Goal: Information Seeking & Learning: Learn about a topic

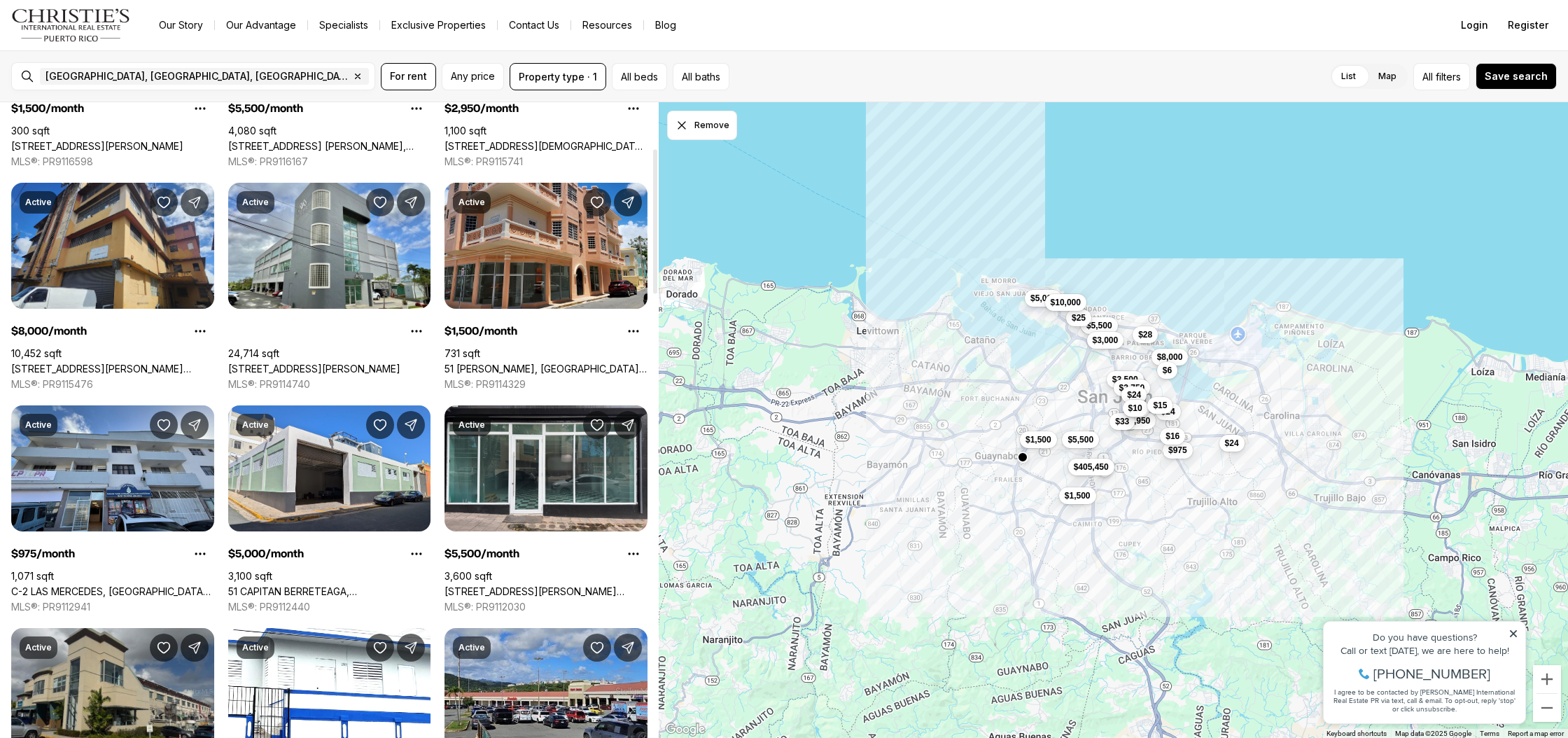
scroll to position [208, 0]
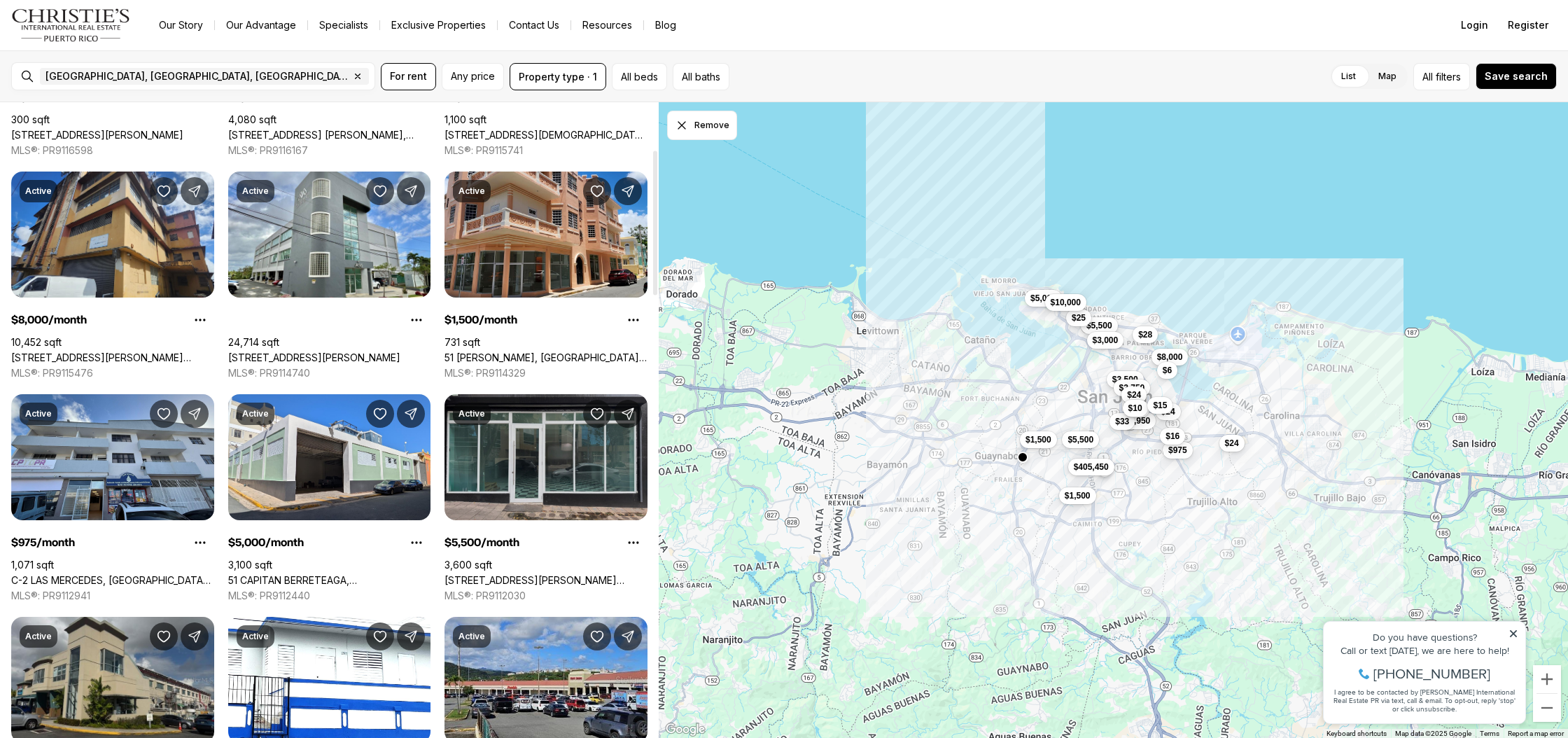
click at [550, 574] on link "1103 S PONCE DE LEON AVE S #5, SAN JUAN PR, 00907" at bounding box center [545, 580] width 203 height 12
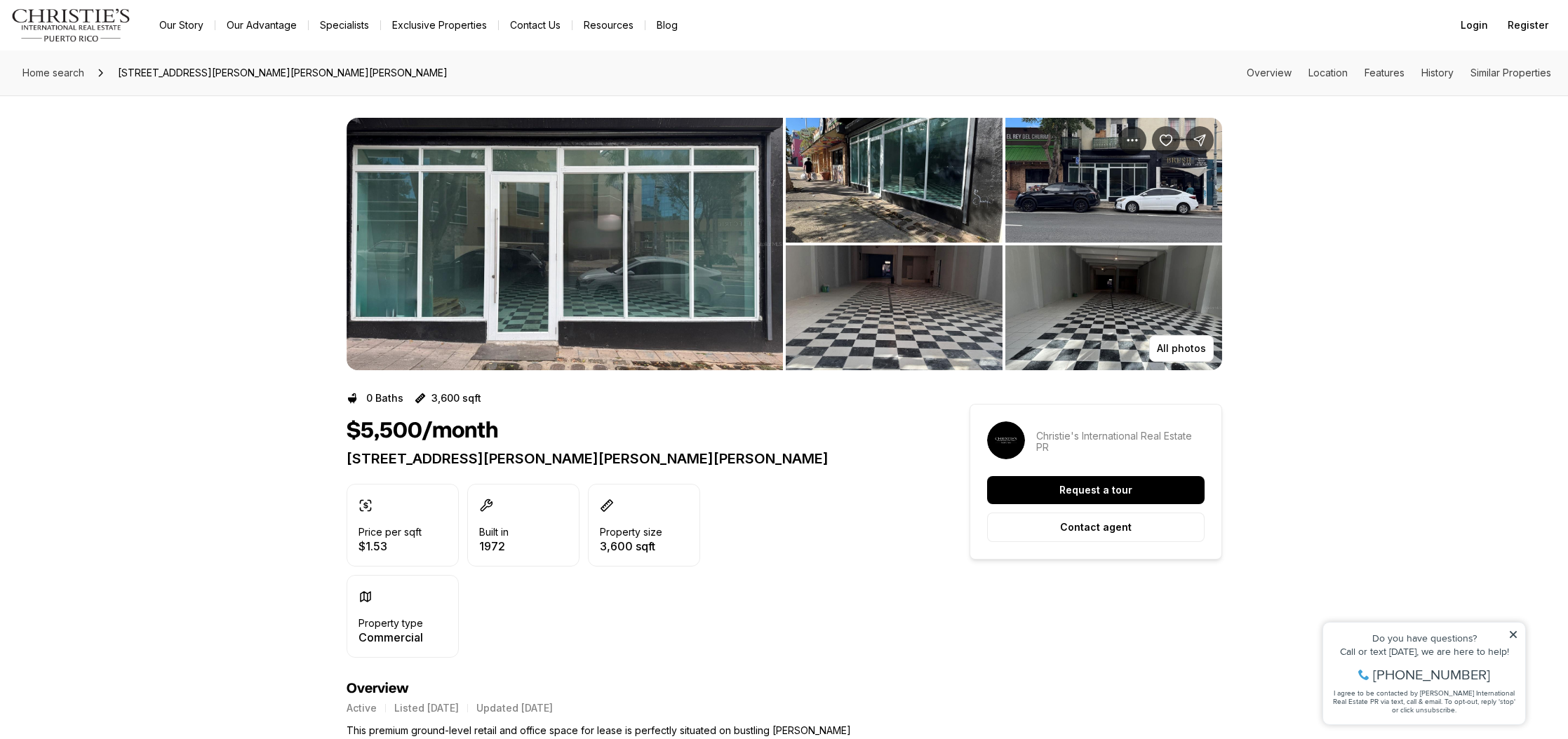
click at [871, 150] on img "View image gallery" at bounding box center [894, 180] width 216 height 125
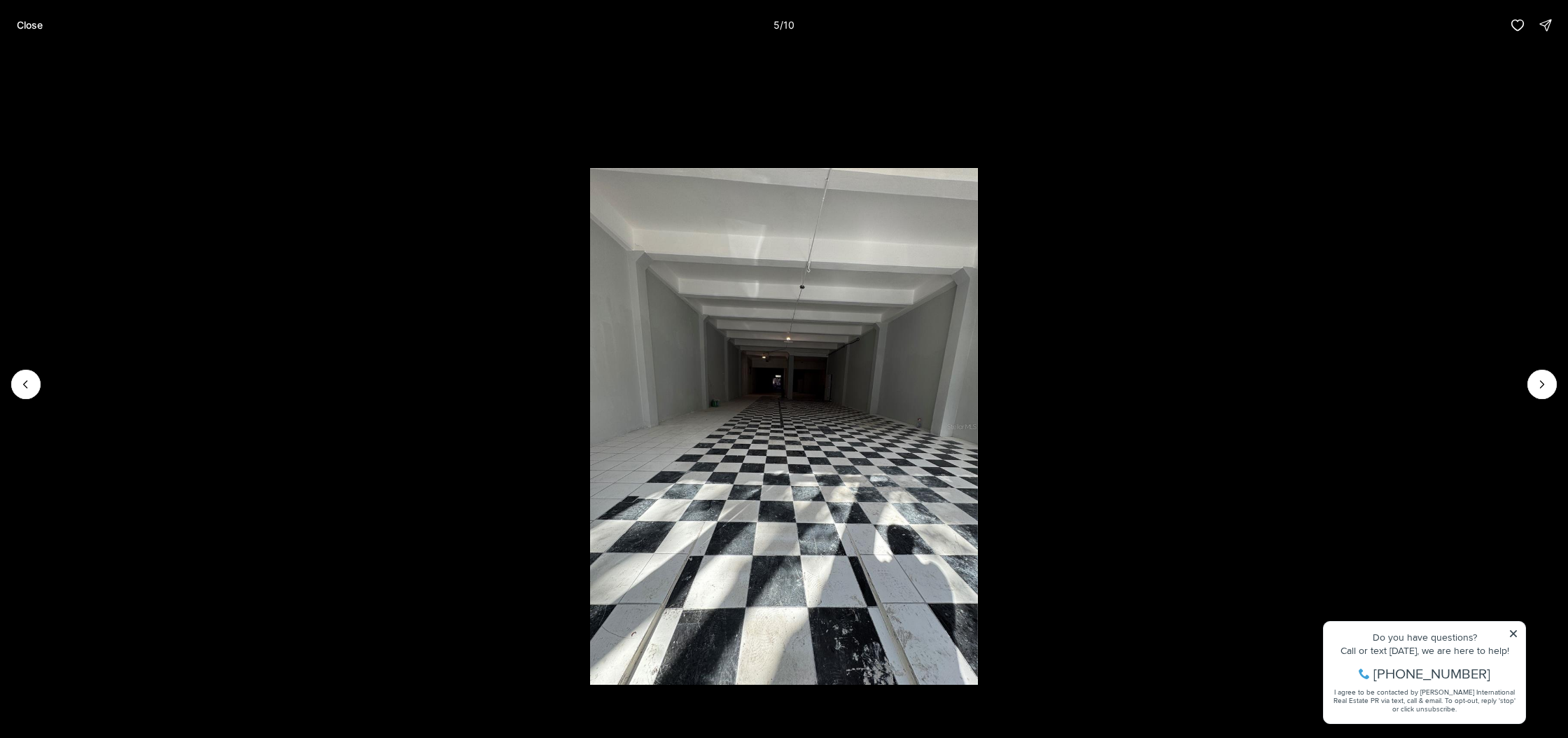
click at [31, 27] on p "Close" at bounding box center [30, 25] width 26 height 11
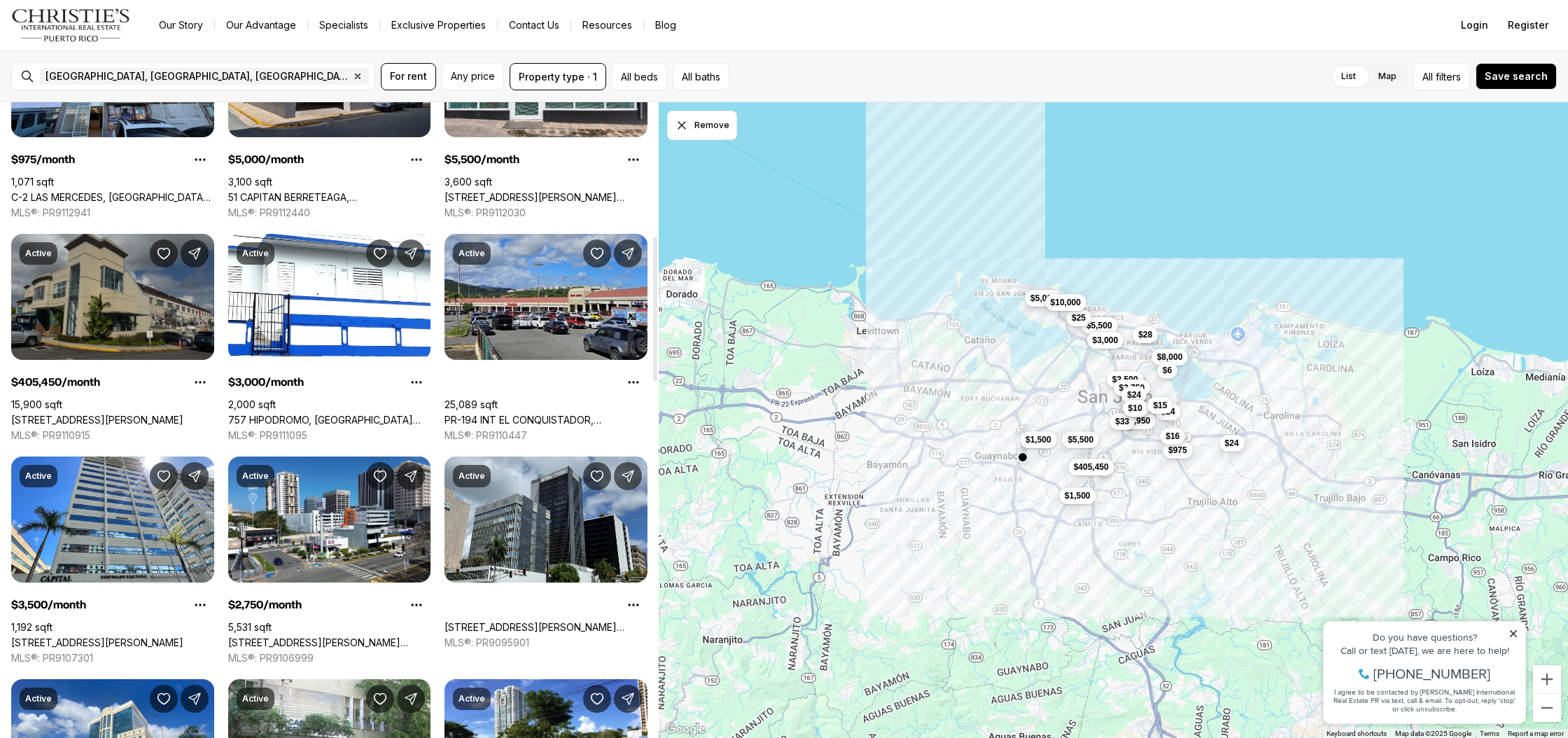
scroll to position [592, 0]
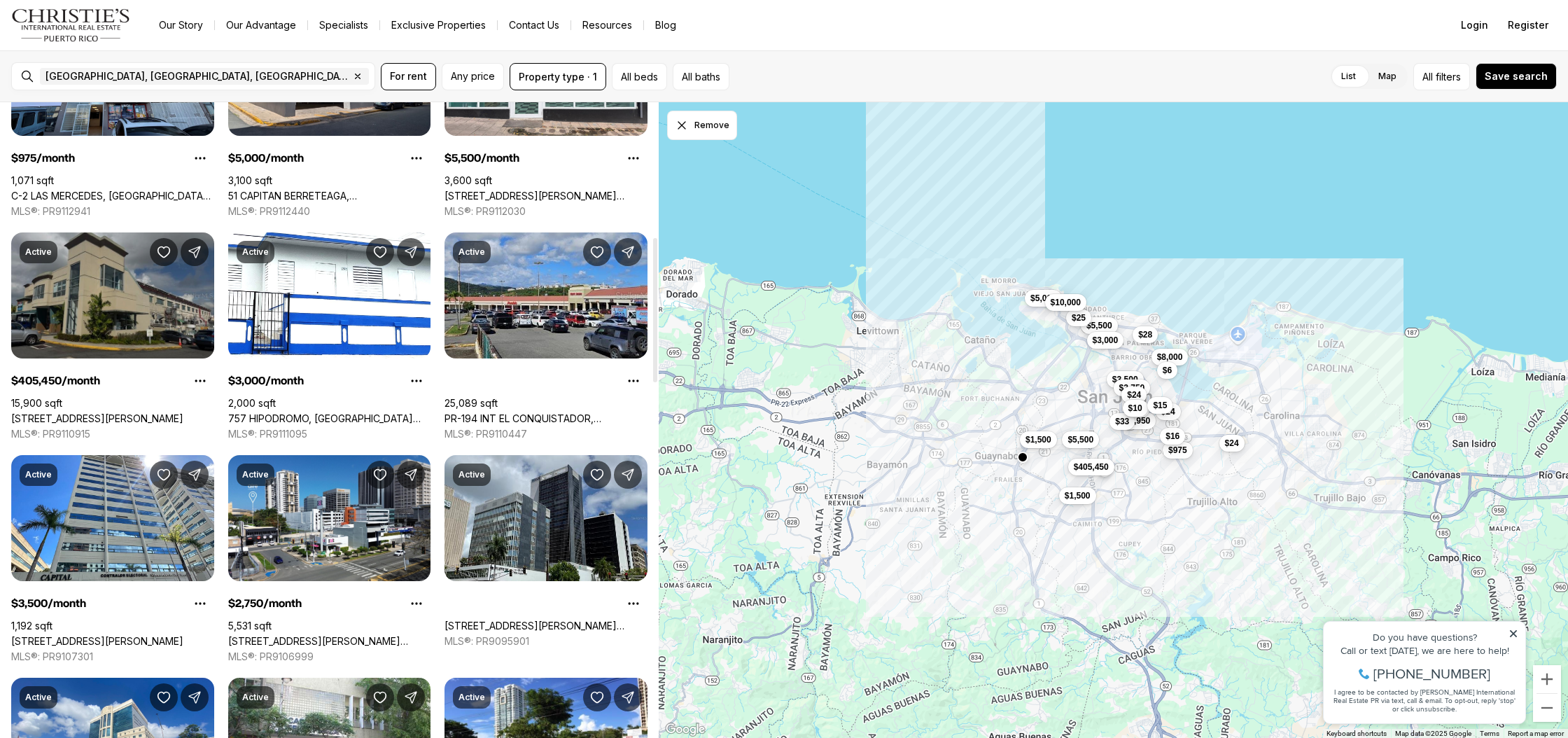
click at [127, 412] on link "[STREET_ADDRESS][PERSON_NAME]" at bounding box center [97, 418] width 172 height 12
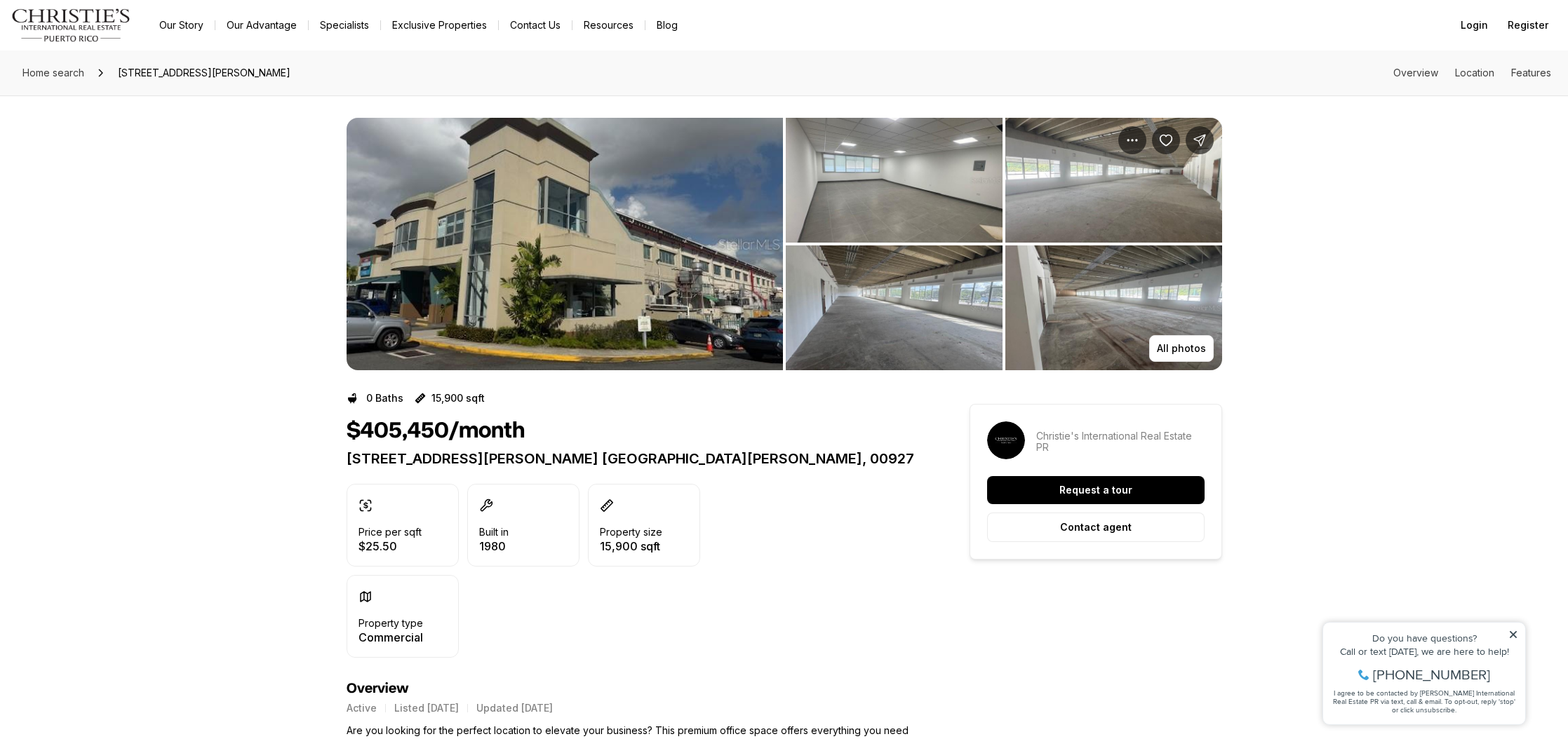
click at [922, 203] on img "View image gallery" at bounding box center [894, 180] width 216 height 125
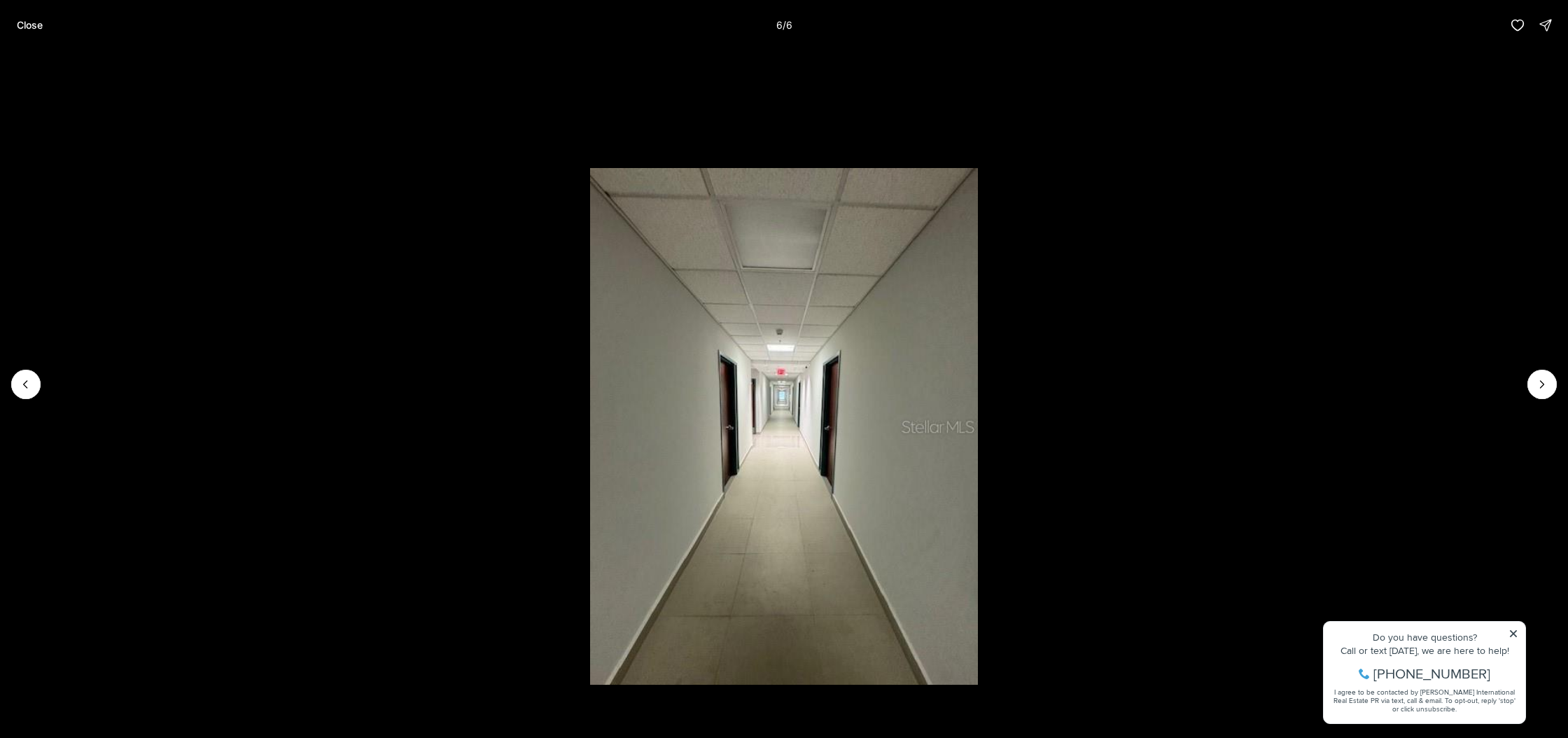
drag, startPoint x: 33, startPoint y: 26, endPoint x: 45, endPoint y: 15, distance: 16.3
click at [34, 26] on p "Close" at bounding box center [30, 25] width 26 height 11
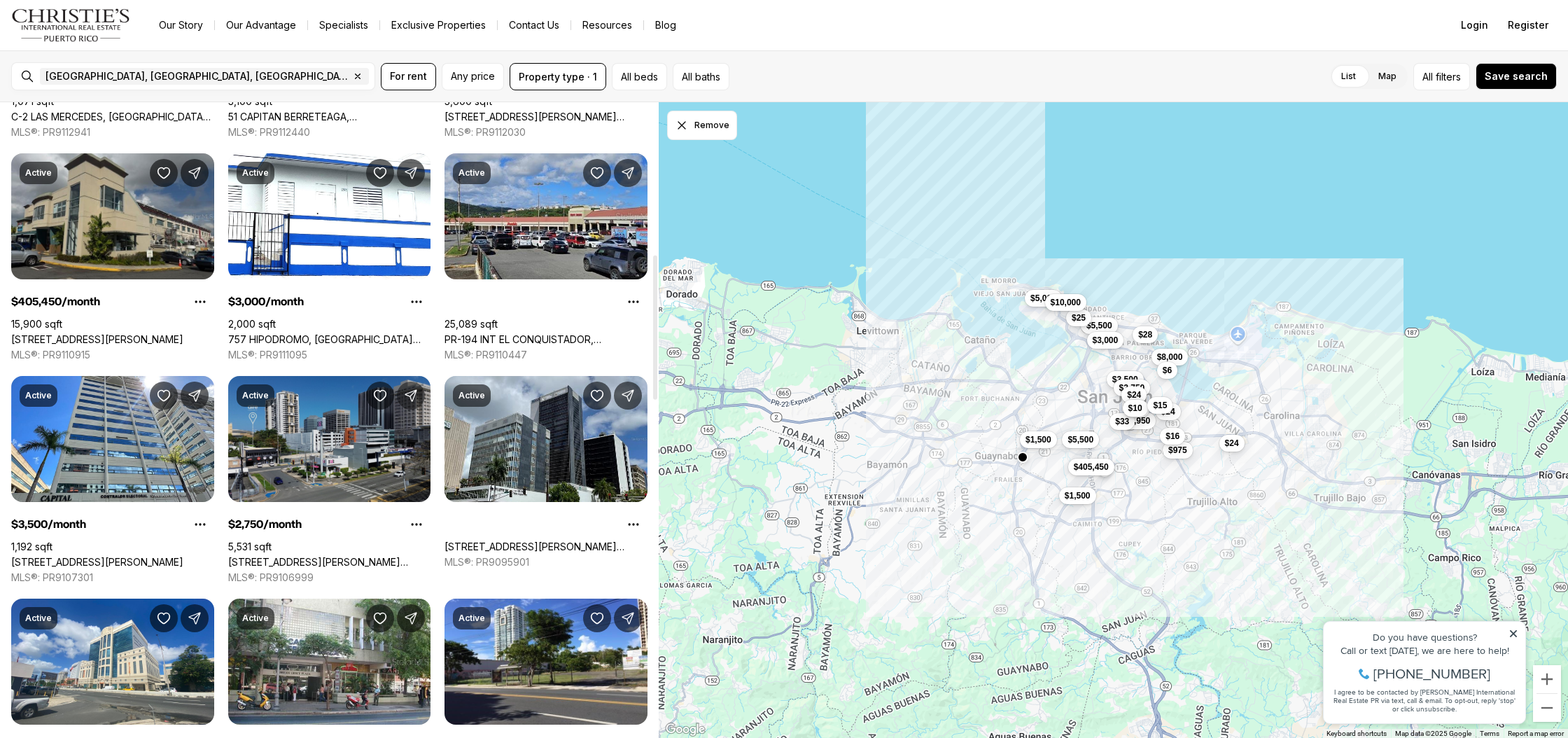
scroll to position [673, 0]
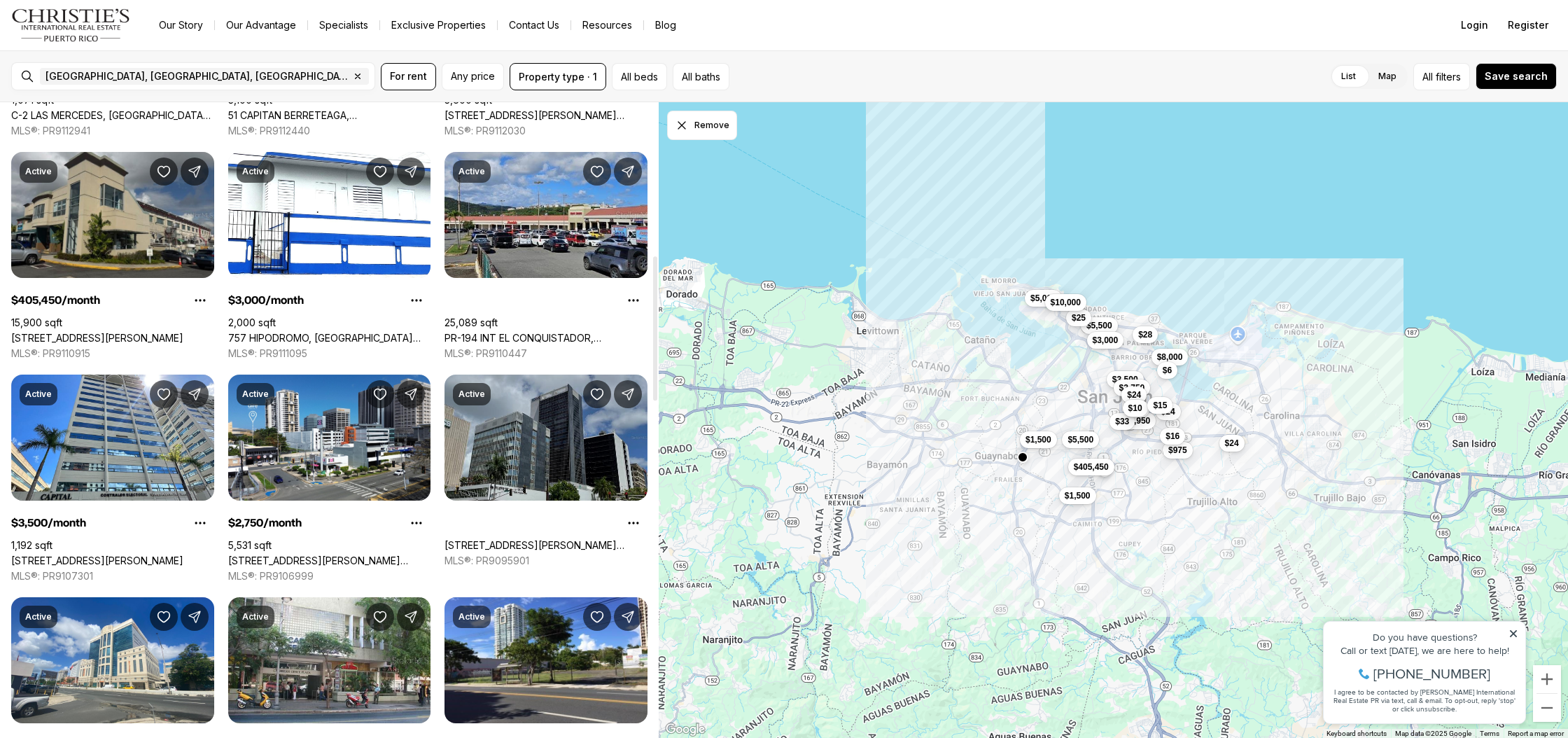
click at [533, 540] on link "[STREET_ADDRESS][PERSON_NAME][PERSON_NAME][PERSON_NAME]" at bounding box center [545, 546] width 203 height 12
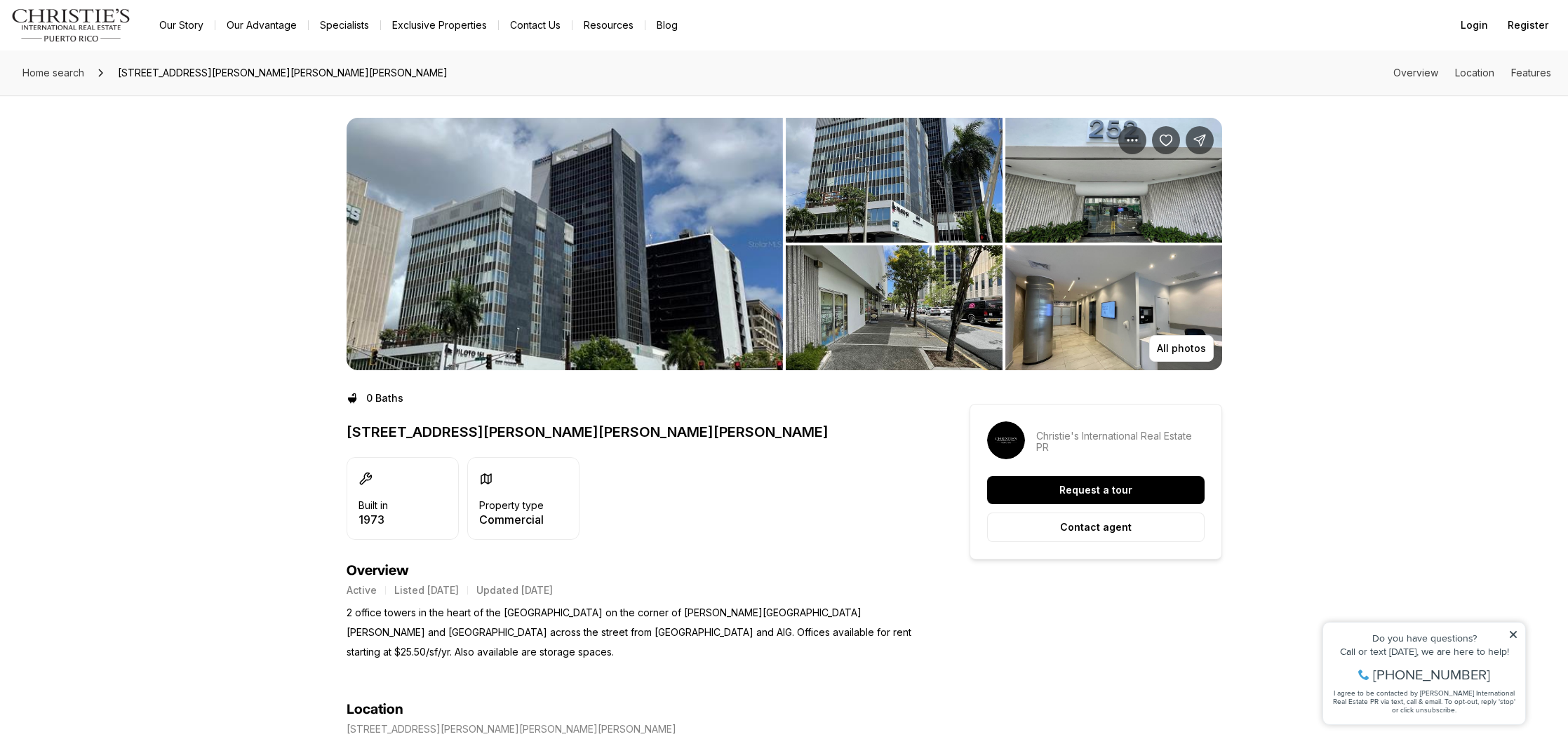
click at [692, 279] on img "View image gallery" at bounding box center [565, 244] width 437 height 252
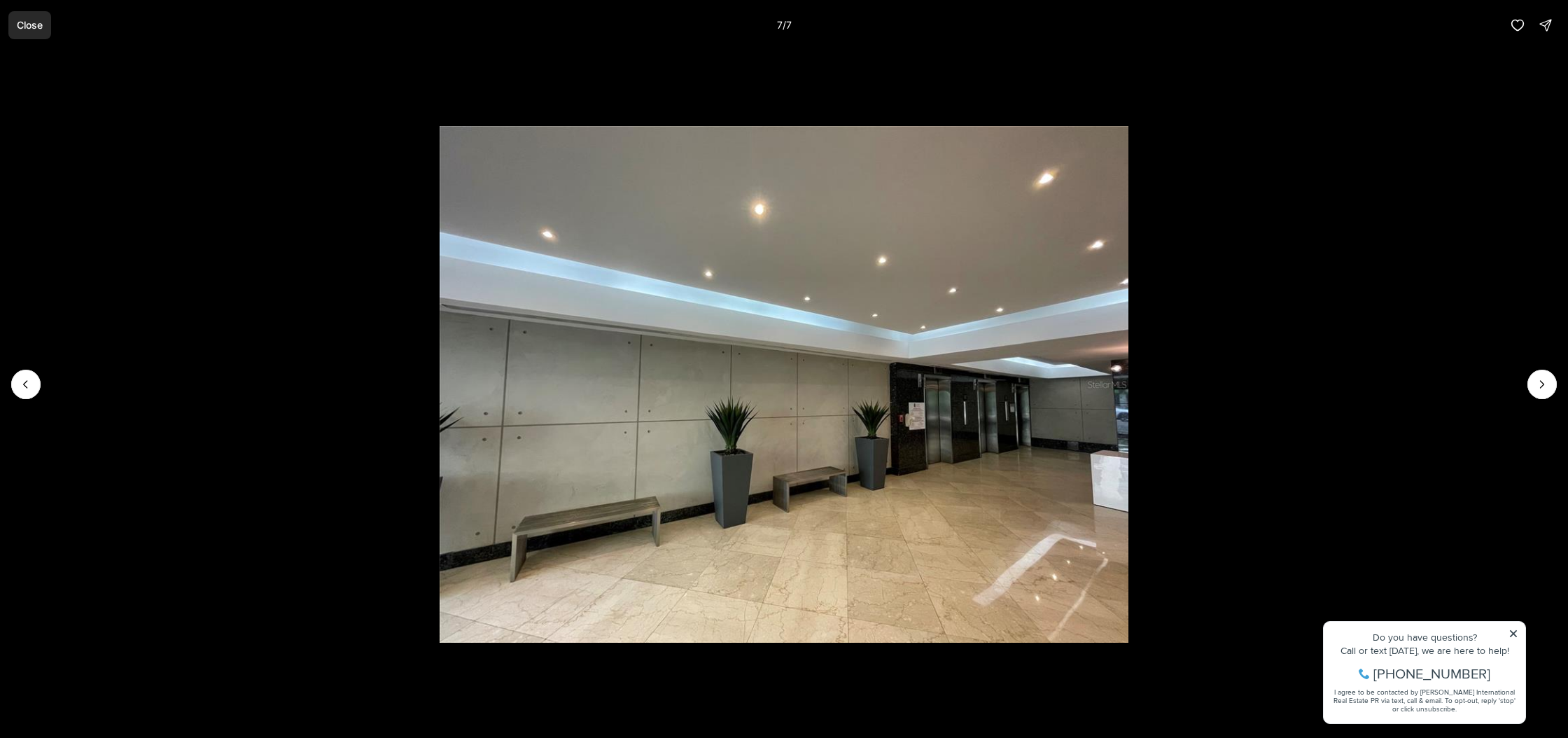
click at [31, 24] on p "Close" at bounding box center [30, 25] width 26 height 11
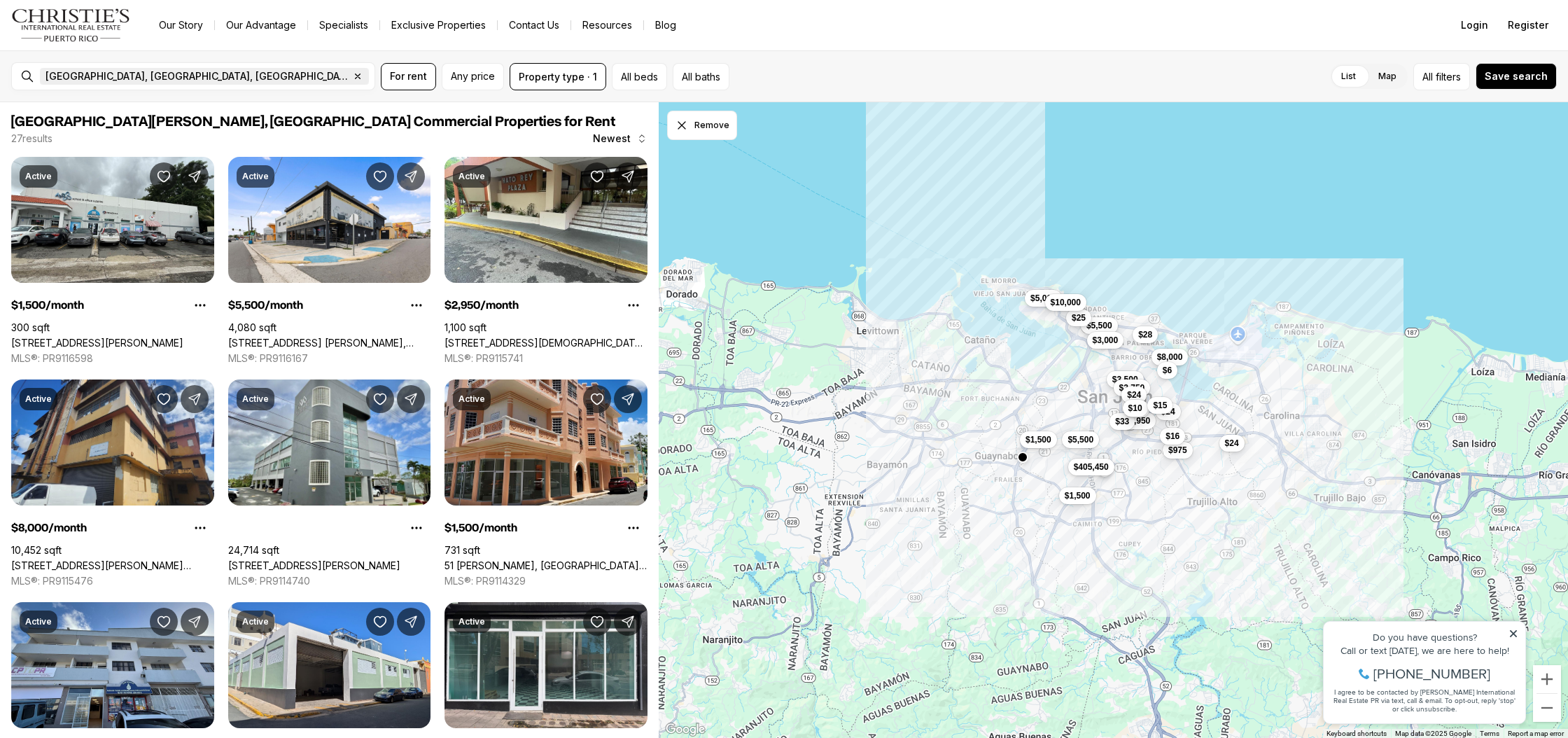
click at [352, 74] on icon "button" at bounding box center [358, 76] width 11 height 11
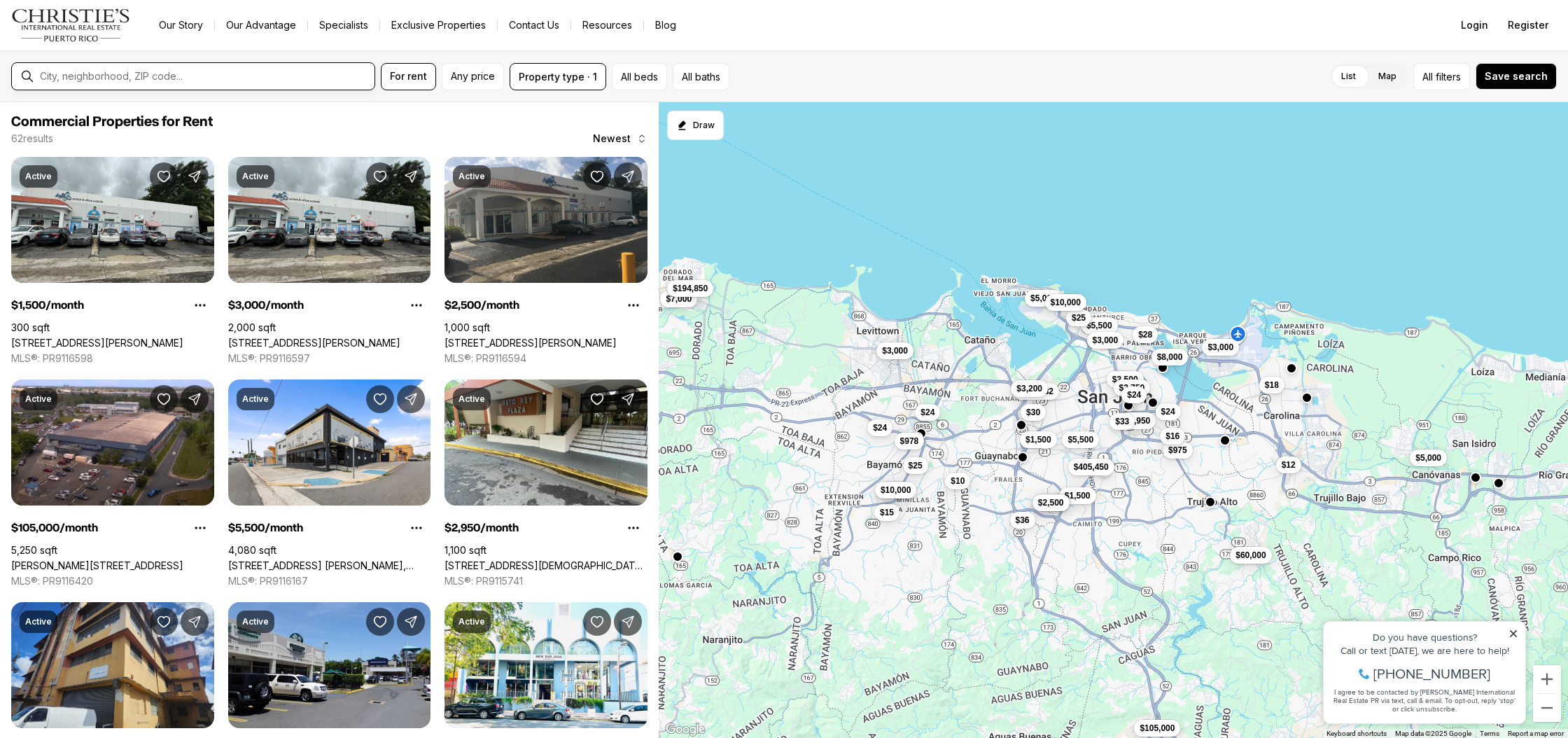
click at [140, 74] on input "text" at bounding box center [205, 76] width 329 height 11
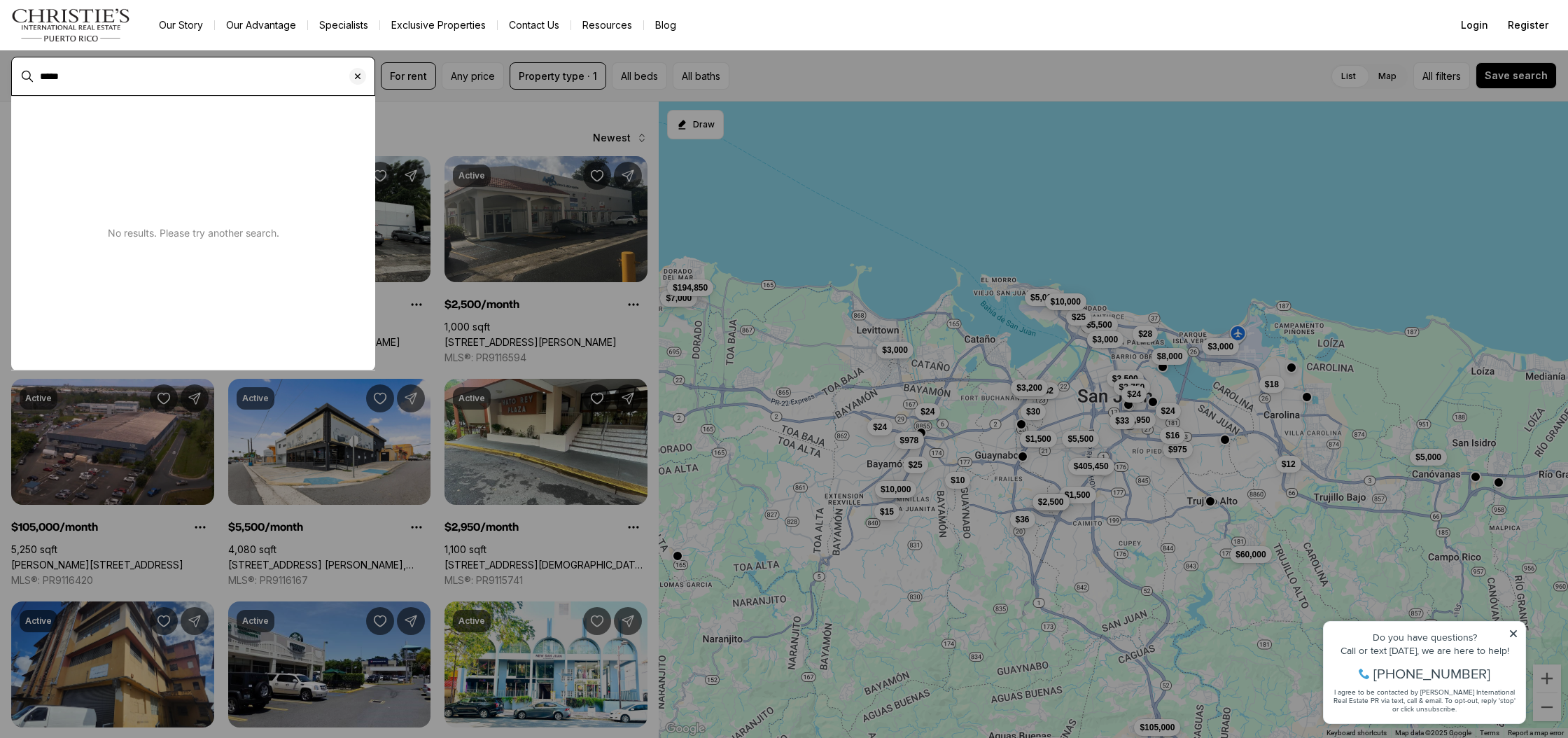
type input "*****"
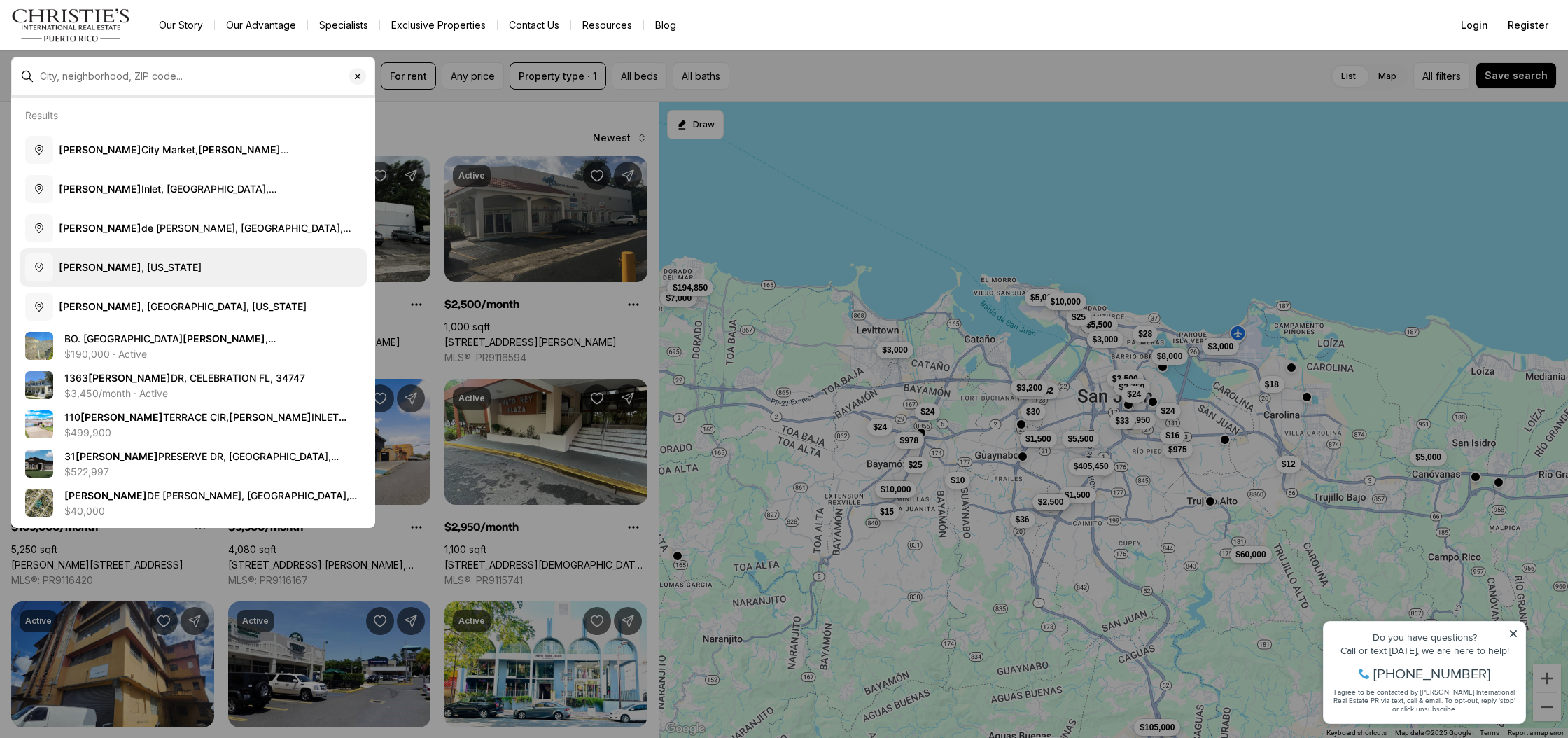
click at [99, 269] on span "Ponce , Puerto Rico" at bounding box center [130, 267] width 142 height 12
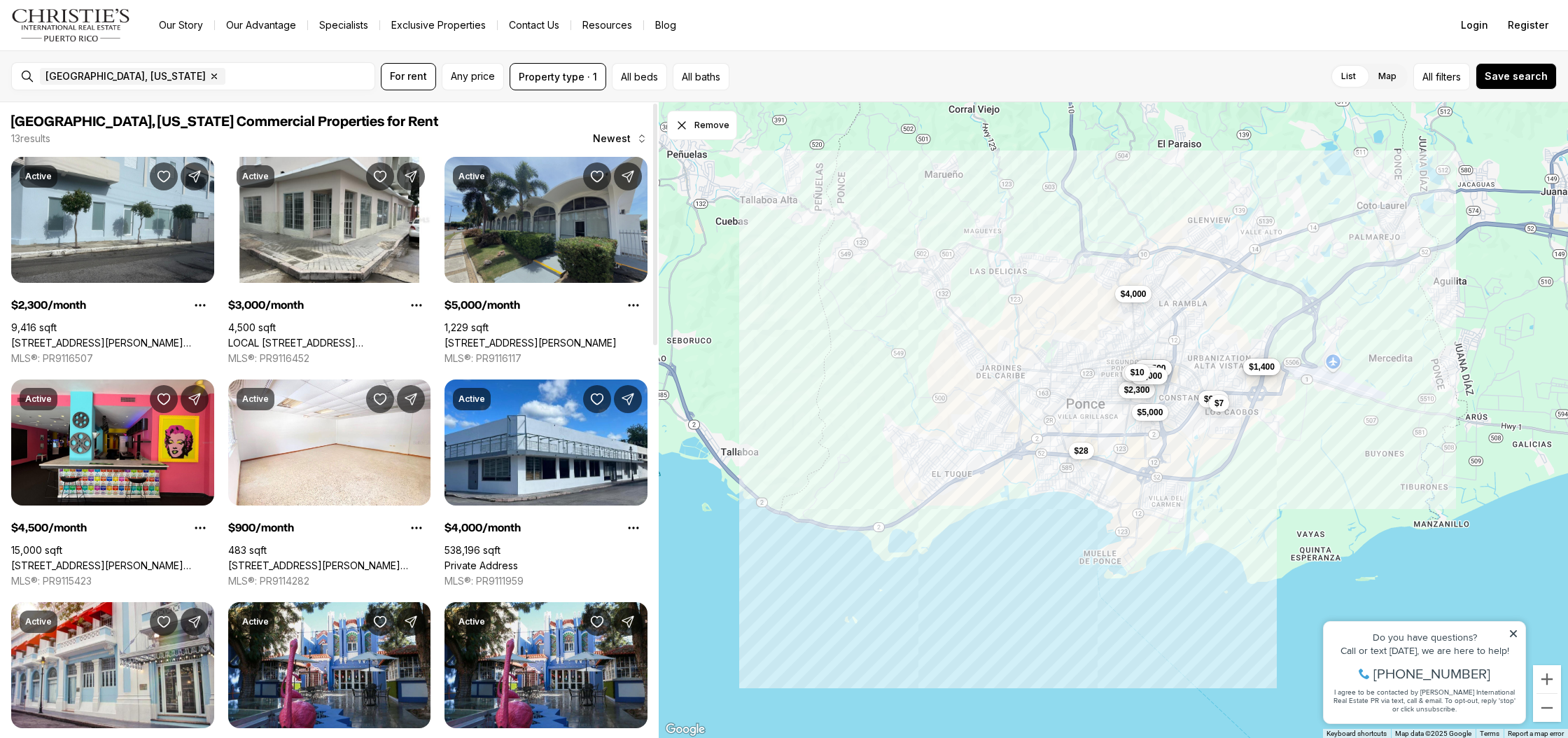
click at [509, 343] on link "[STREET_ADDRESS][PERSON_NAME]" at bounding box center [530, 343] width 172 height 12
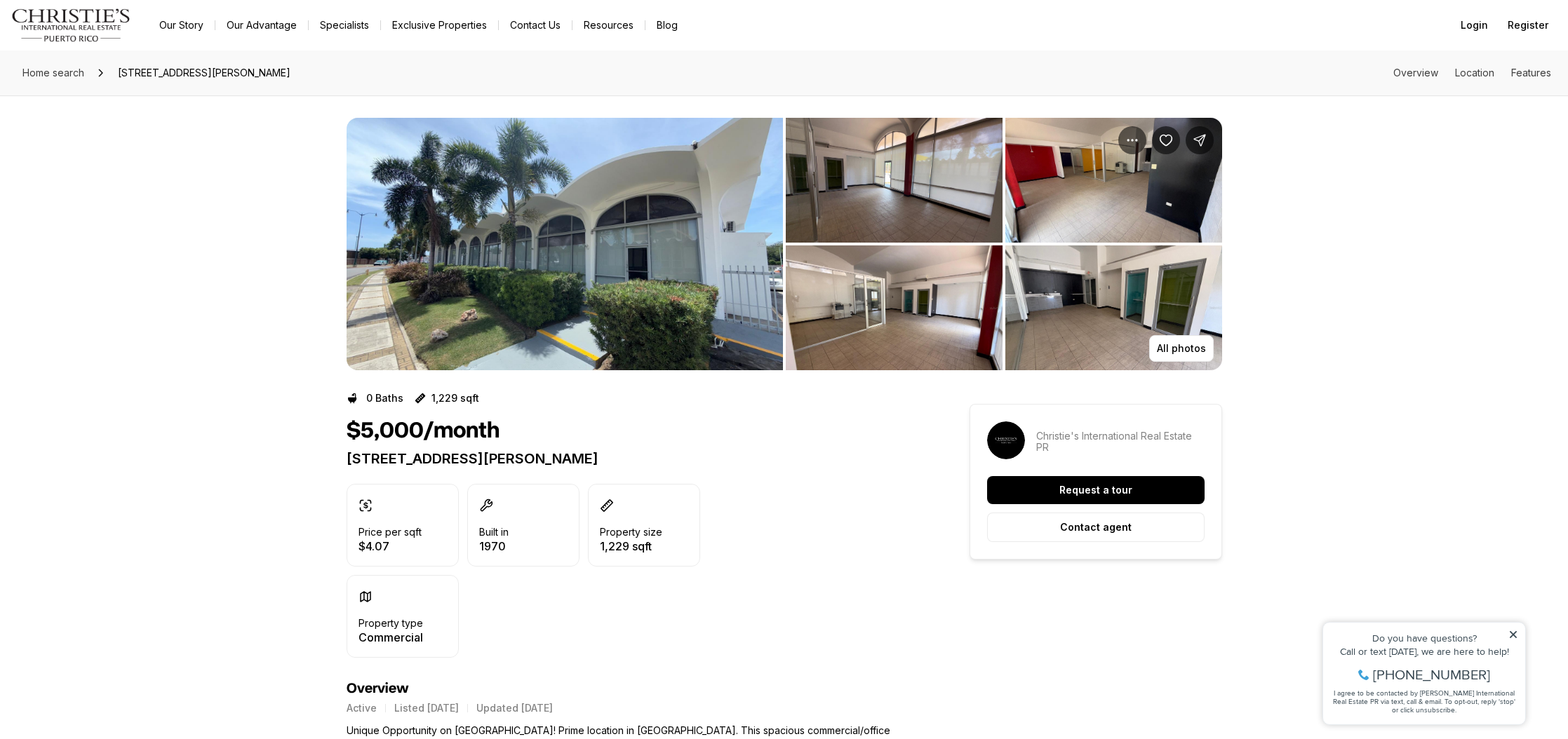
click at [516, 254] on img "View image gallery" at bounding box center [565, 244] width 437 height 252
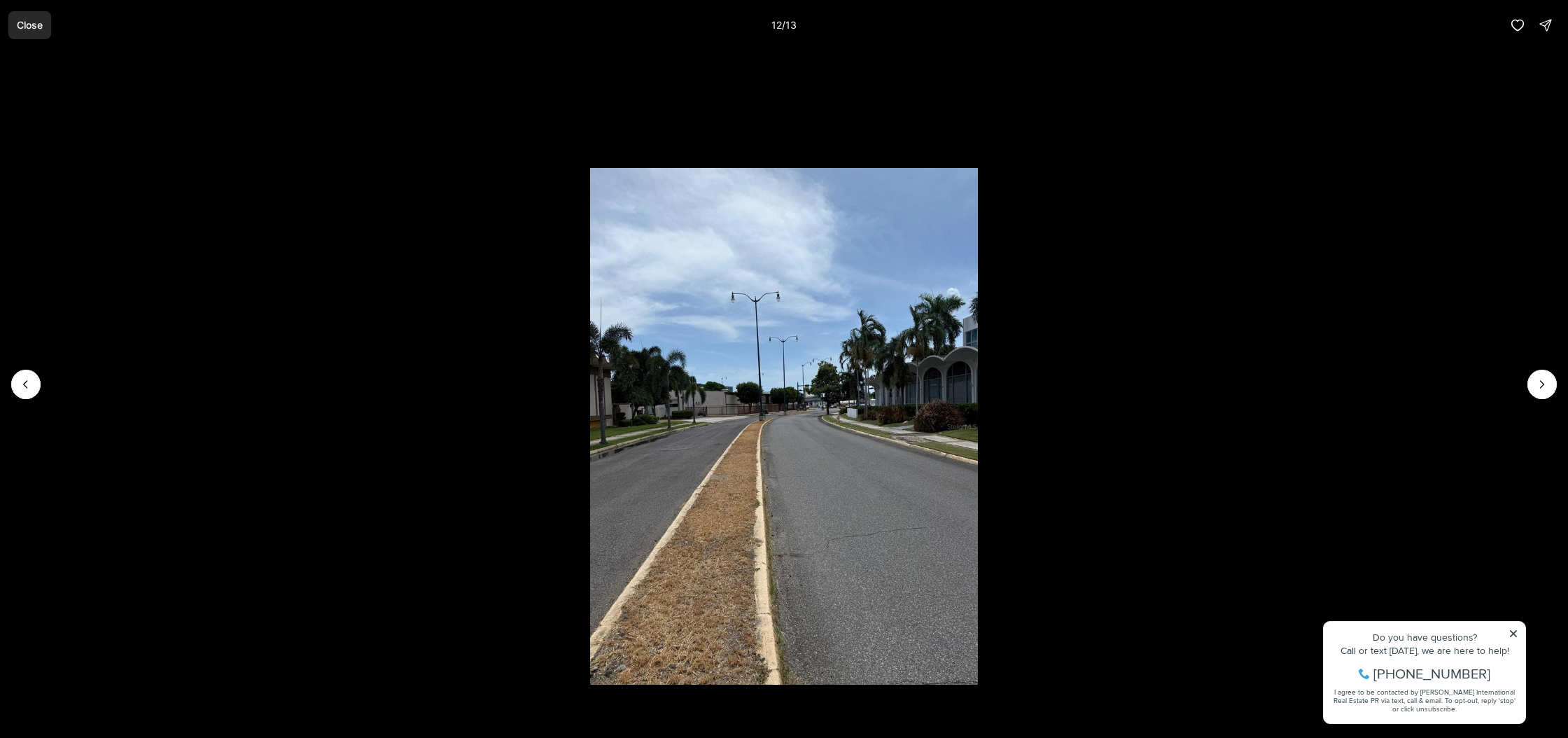
click at [22, 23] on p "Close" at bounding box center [30, 25] width 26 height 11
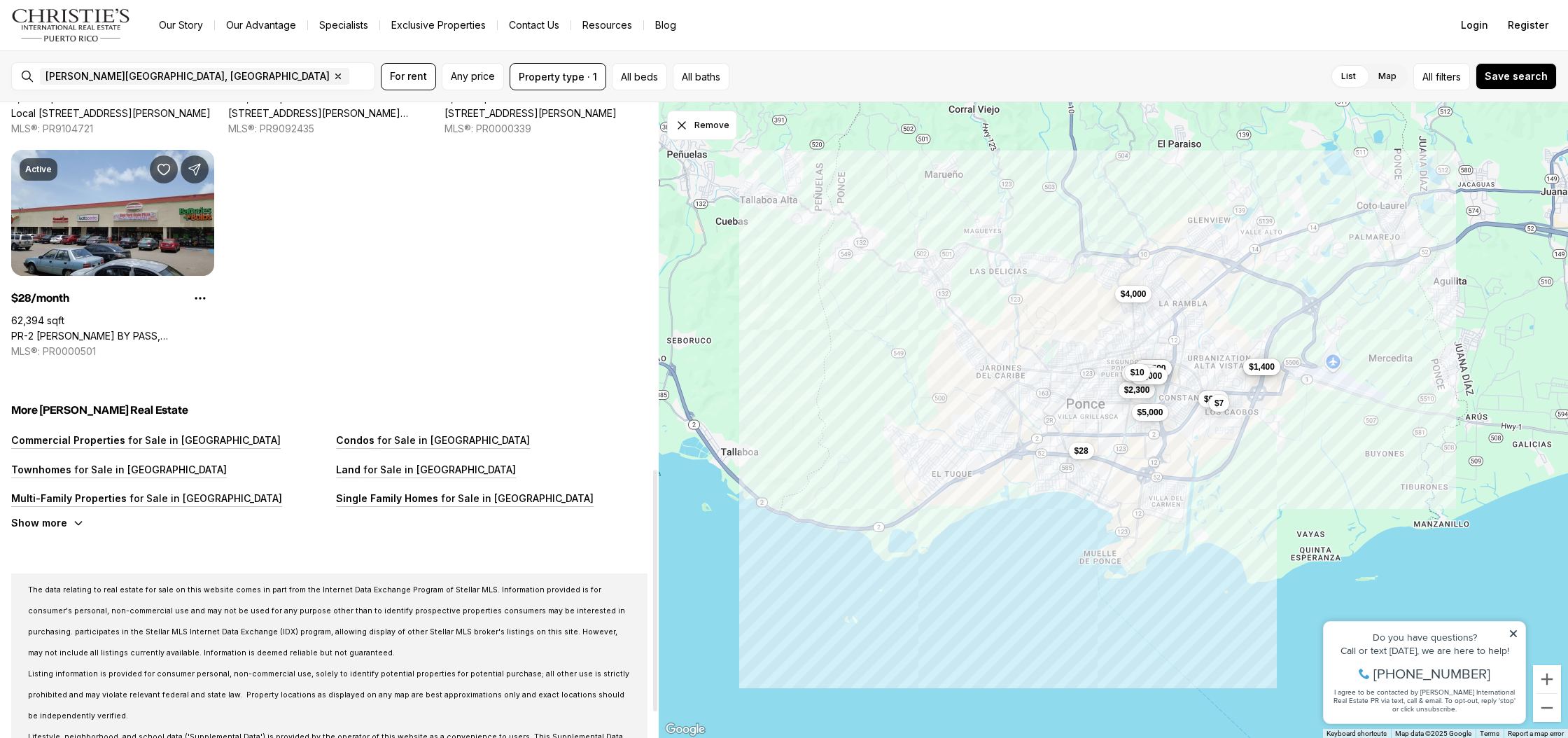
scroll to position [1020, 0]
